Goal: Transaction & Acquisition: Obtain resource

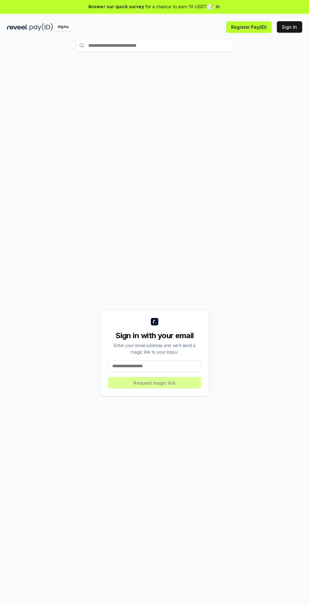
click at [181, 370] on input at bounding box center [154, 364] width 93 height 11
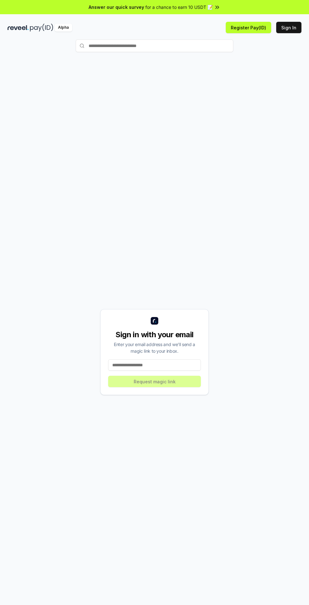
click at [176, 370] on input at bounding box center [154, 364] width 93 height 11
click at [292, 27] on button "Sign In" at bounding box center [288, 27] width 25 height 11
click at [170, 370] on input at bounding box center [154, 364] width 93 height 11
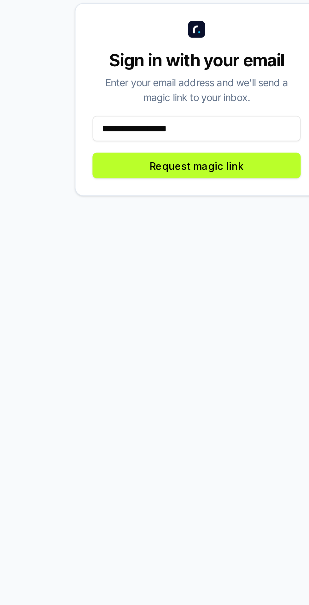
type input "**********"
click at [178, 387] on button "Request magic link" at bounding box center [154, 380] width 93 height 11
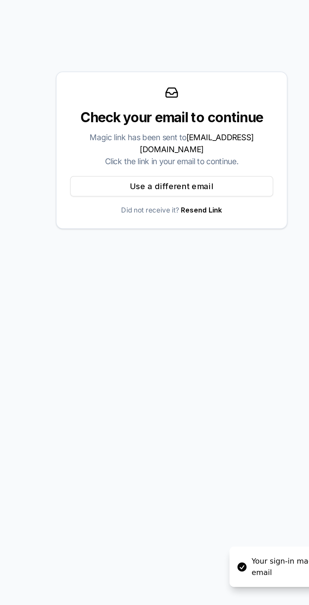
scroll to position [1, 0]
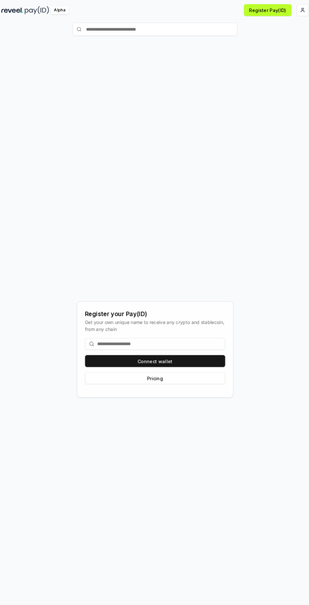
scroll to position [7, 0]
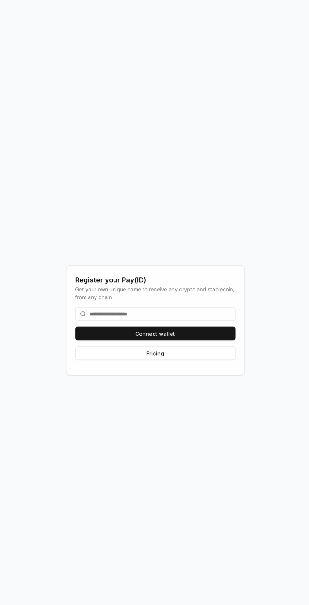
click at [190, 345] on input at bounding box center [155, 339] width 134 height 11
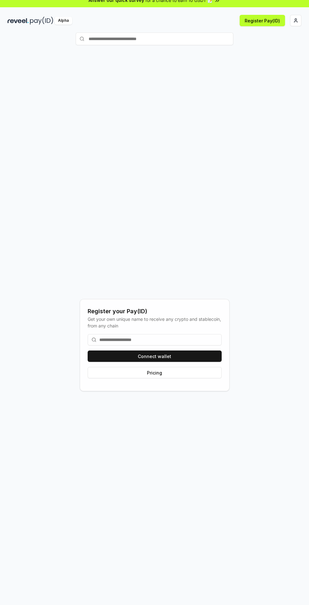
click at [195, 243] on div "Register your Pay(ID) Get your own unique name to receive any crypto and stable…" at bounding box center [155, 345] width 294 height 574
click at [166, 362] on button "Connect wallet" at bounding box center [155, 355] width 134 height 11
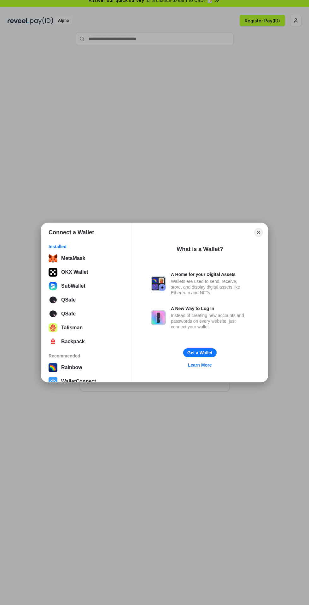
click at [243, 157] on div "Connect a Wallet Installed MetaMask OKX Wallet SubWallet QSafe QSafe Talisman B…" at bounding box center [154, 302] width 435 height 731
